Goal: Transaction & Acquisition: Book appointment/travel/reservation

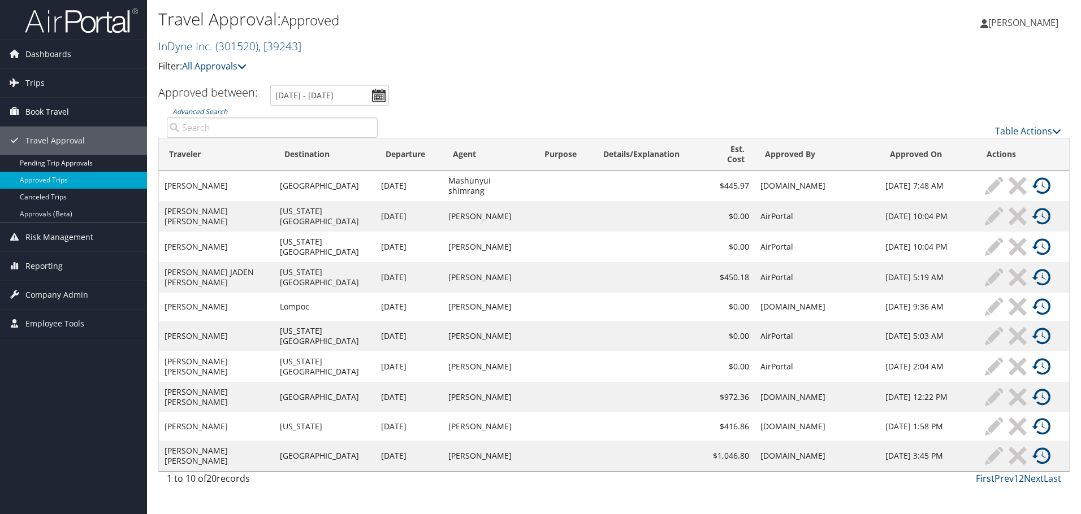
click at [56, 111] on span "Book Travel" at bounding box center [47, 112] width 44 height 28
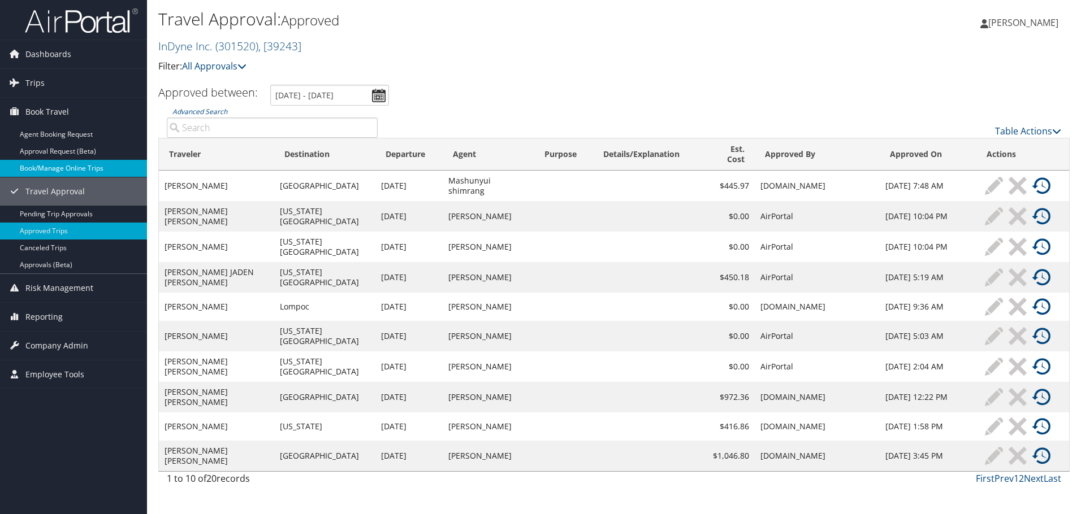
click at [57, 164] on link "Book/Manage Online Trips" at bounding box center [73, 168] width 147 height 17
click at [54, 51] on span "Dashboards" at bounding box center [48, 54] width 46 height 28
